Goal: Find specific page/section: Find specific page/section

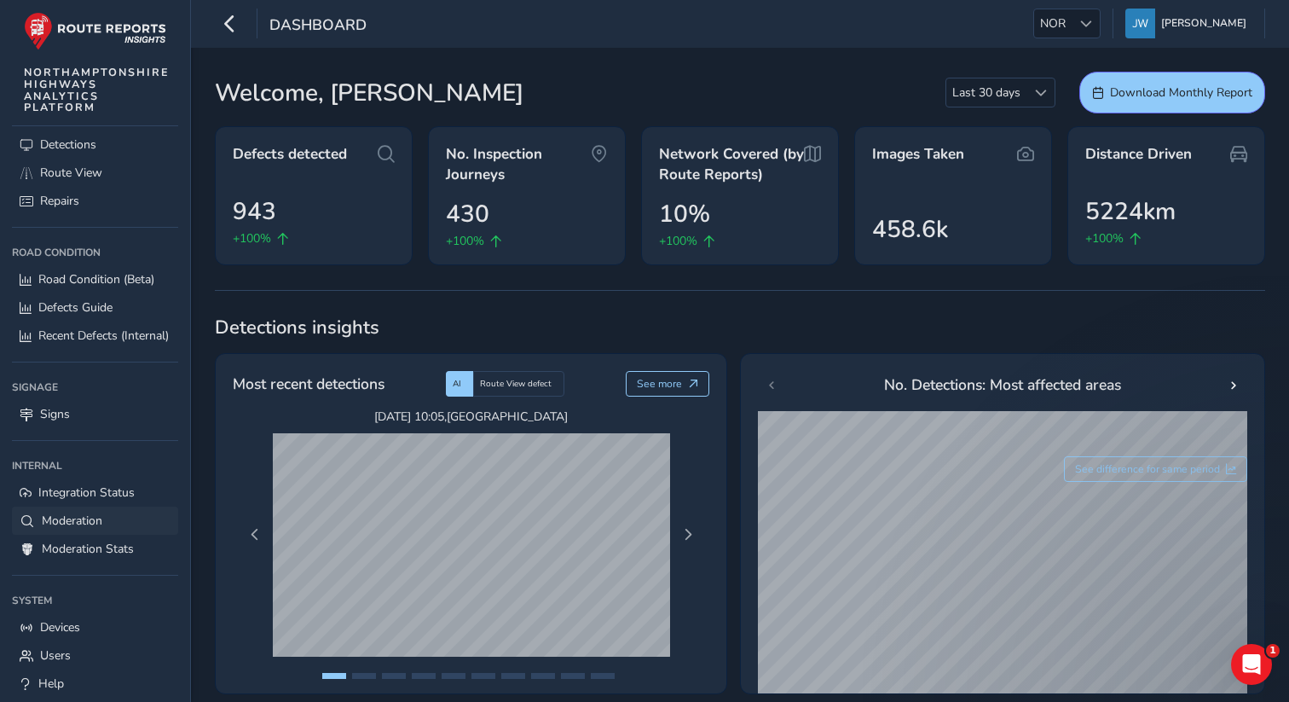
scroll to position [114, 0]
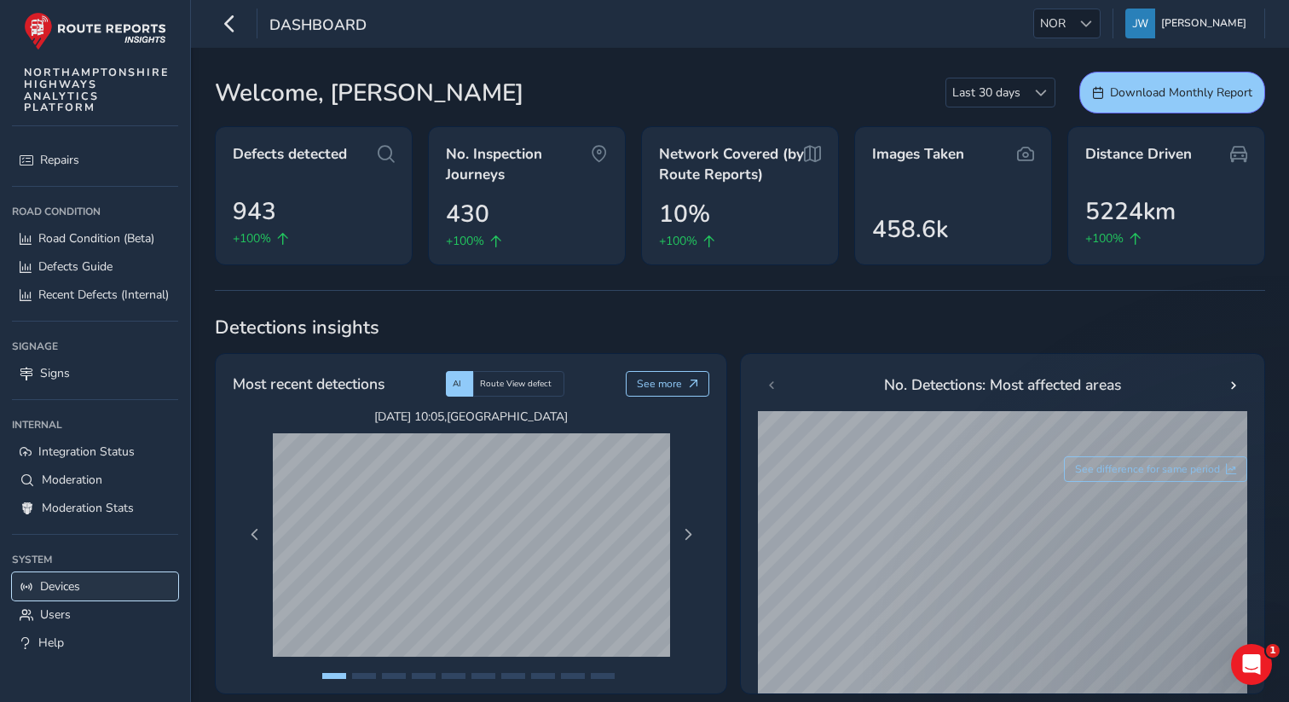
click at [67, 590] on span "Devices" at bounding box center [60, 586] width 40 height 16
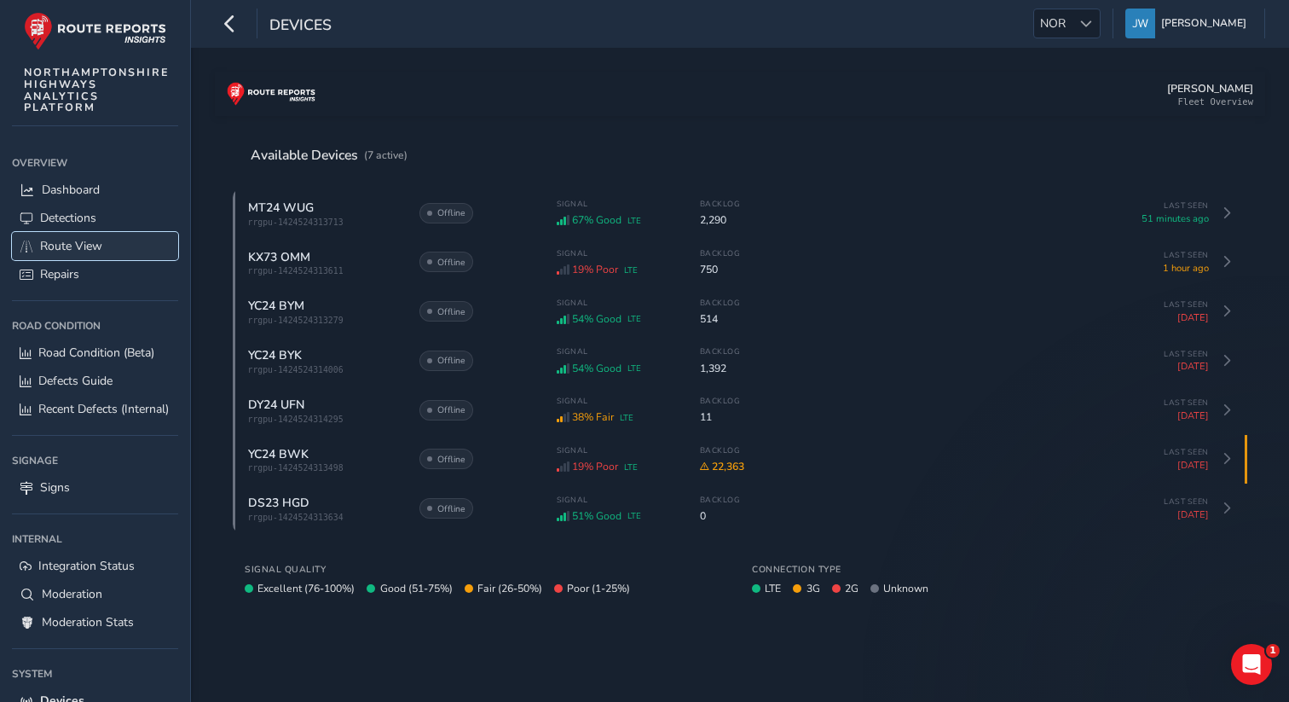
click at [68, 245] on span "Route View" at bounding box center [71, 246] width 62 height 16
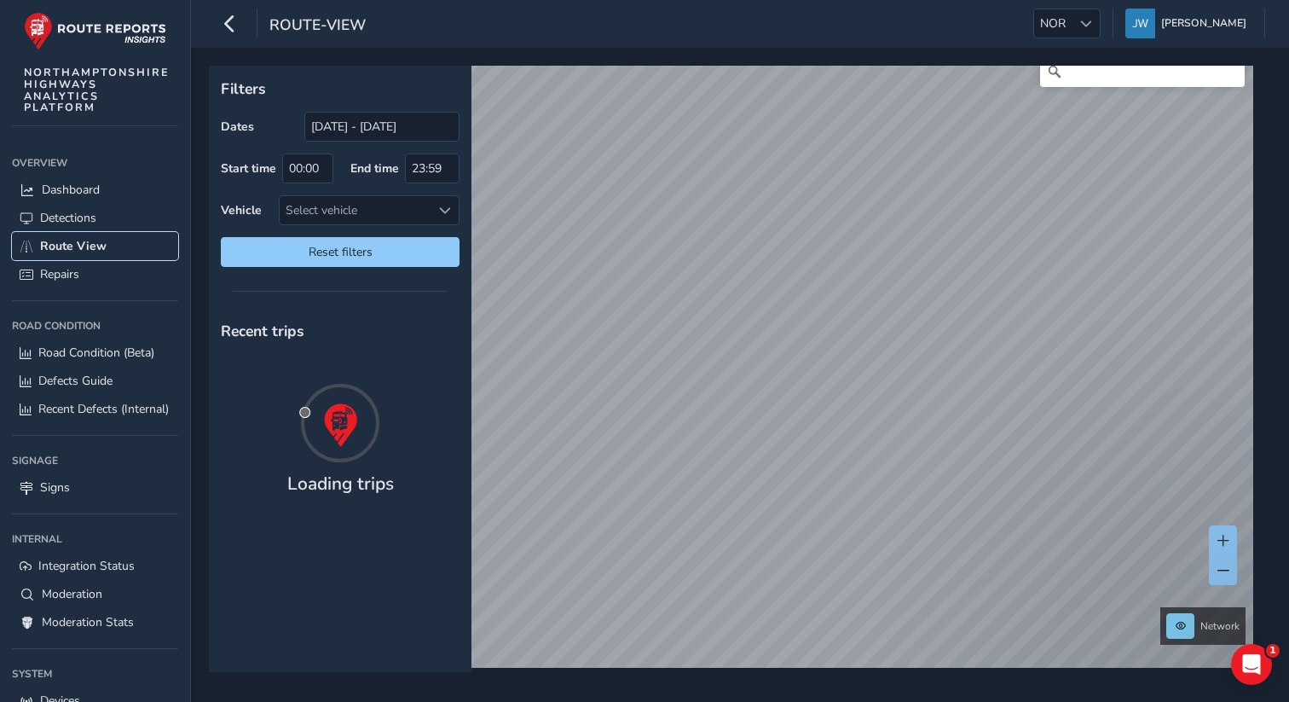
scroll to position [26, 0]
